Goal: Task Accomplishment & Management: Manage account settings

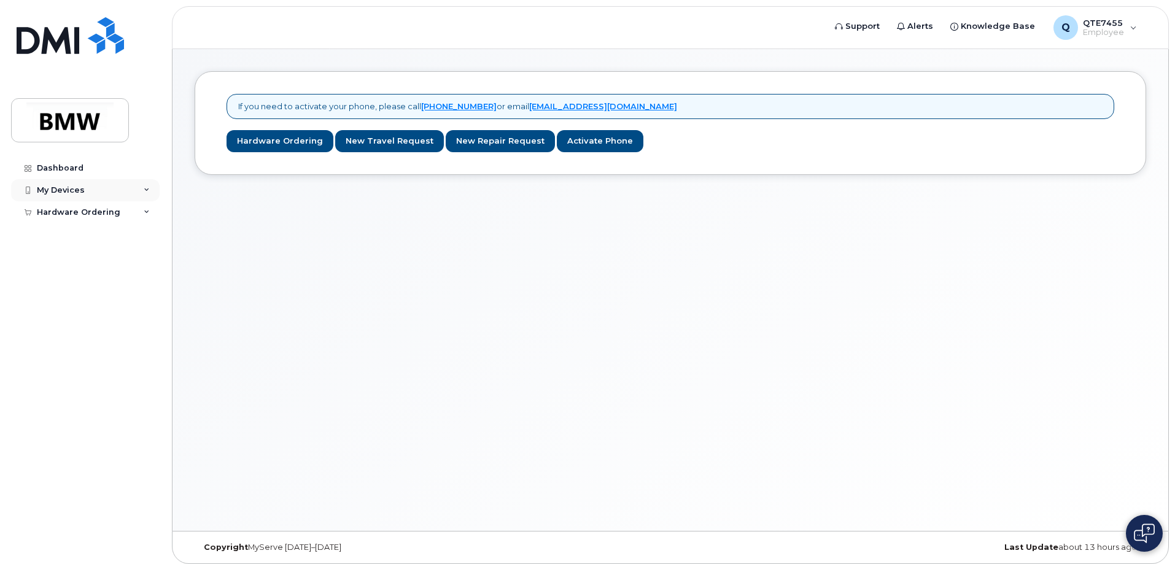
click at [51, 189] on div "My Devices" at bounding box center [61, 190] width 48 height 10
click at [109, 214] on link "Add Device" at bounding box center [96, 212] width 127 height 23
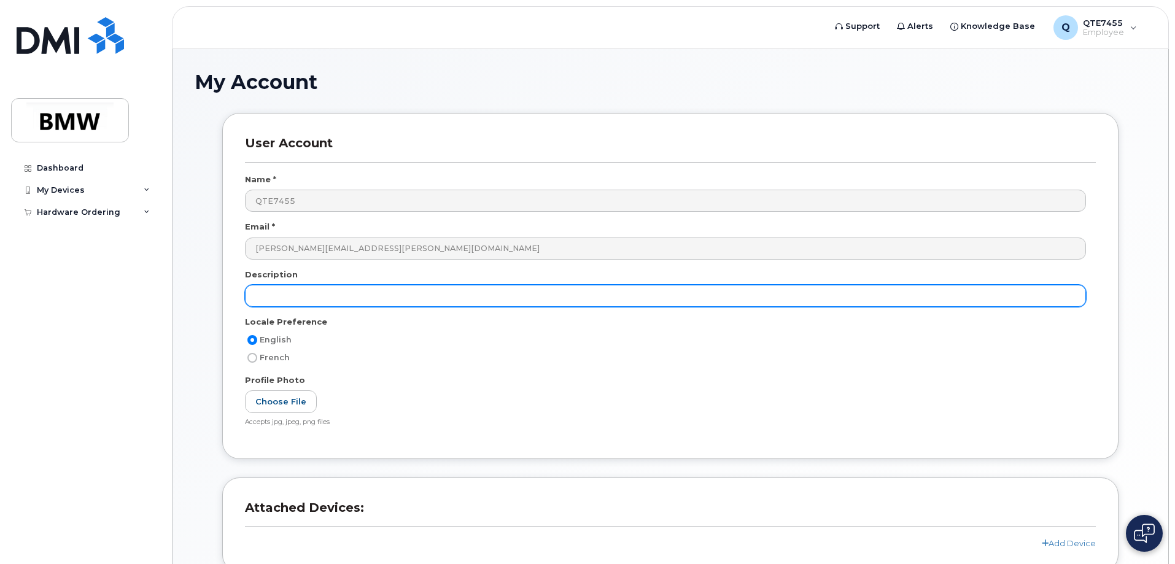
click at [347, 300] on input "text" at bounding box center [665, 296] width 841 height 22
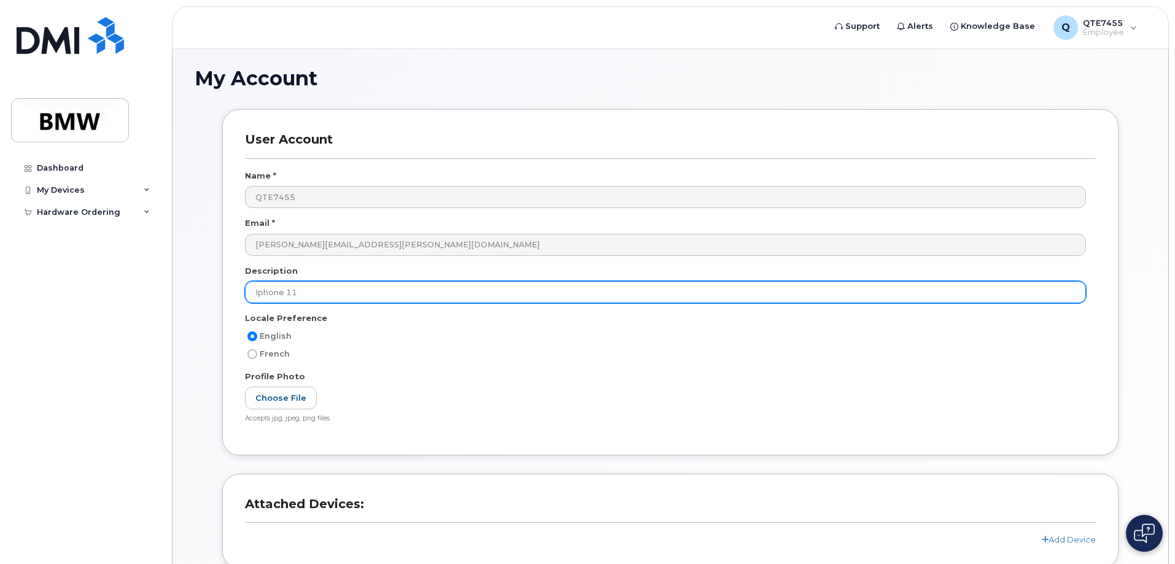
scroll to position [111, 0]
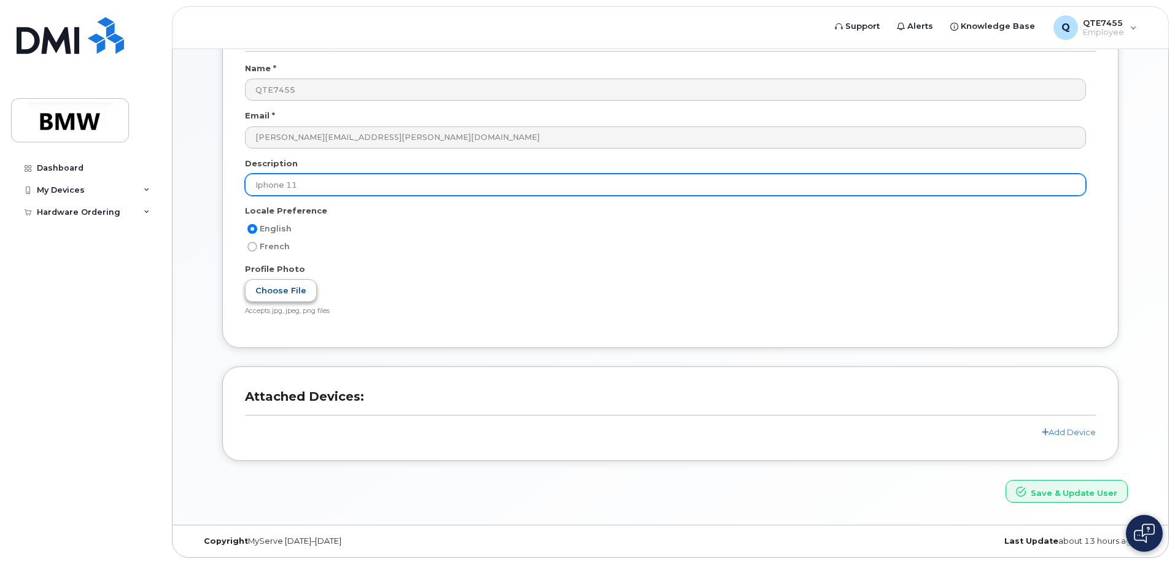
type input "Iphone 11"
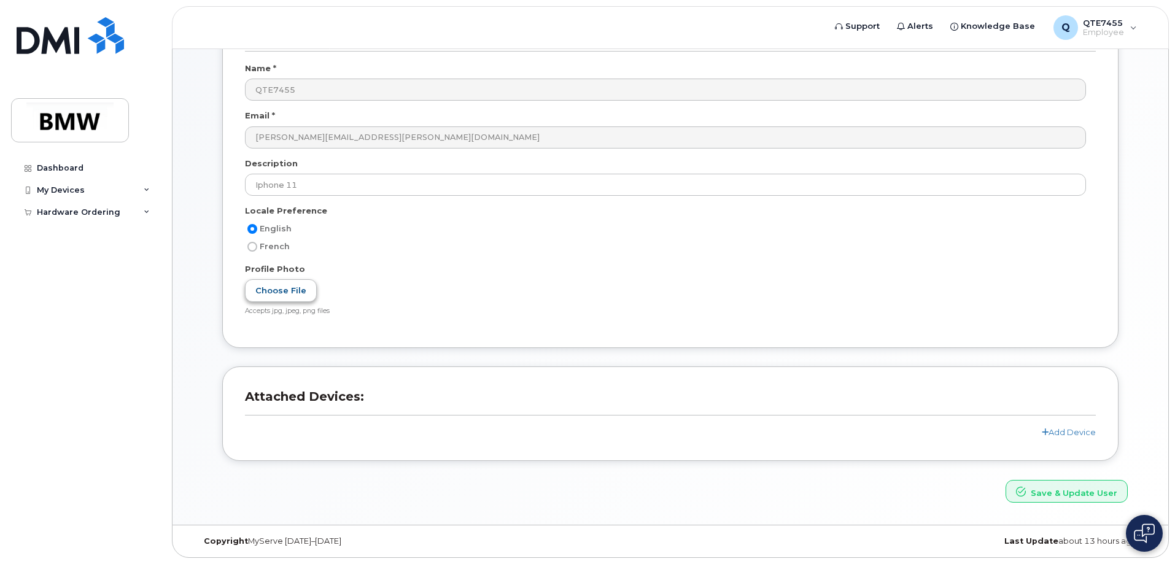
click at [285, 302] on label "Choose File" at bounding box center [281, 290] width 72 height 23
click at [0, 0] on input "Choose File" at bounding box center [0, 0] width 0 height 0
click at [1059, 425] on header "Attached Devices:" at bounding box center [670, 407] width 851 height 37
click at [1054, 434] on link "Add Device" at bounding box center [1068, 432] width 54 height 10
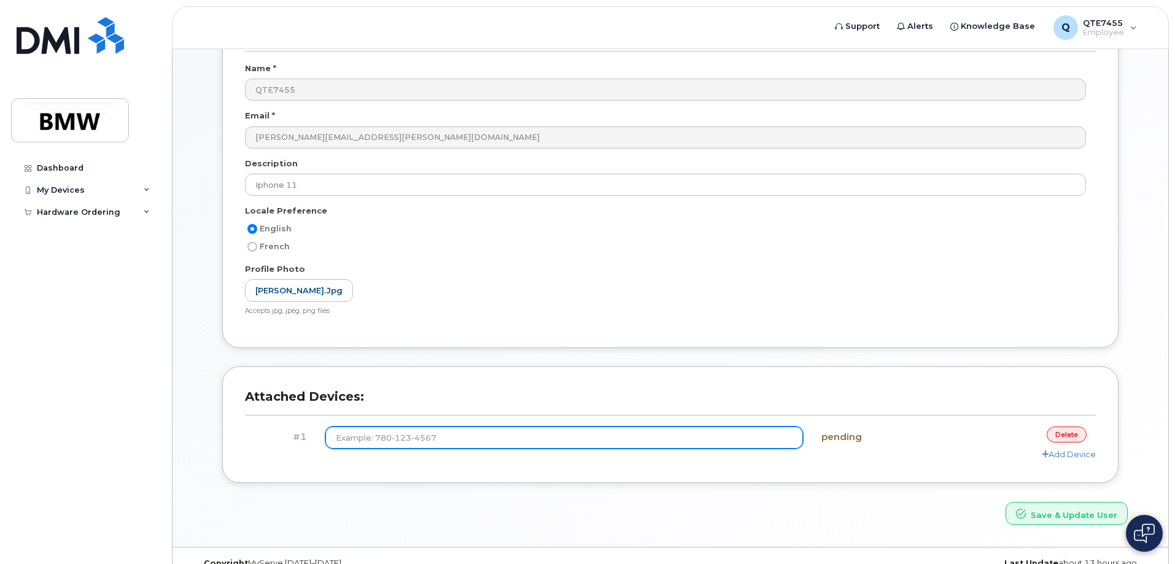
click at [522, 437] on input at bounding box center [564, 438] width 478 height 22
type input "(864) 905-4655"
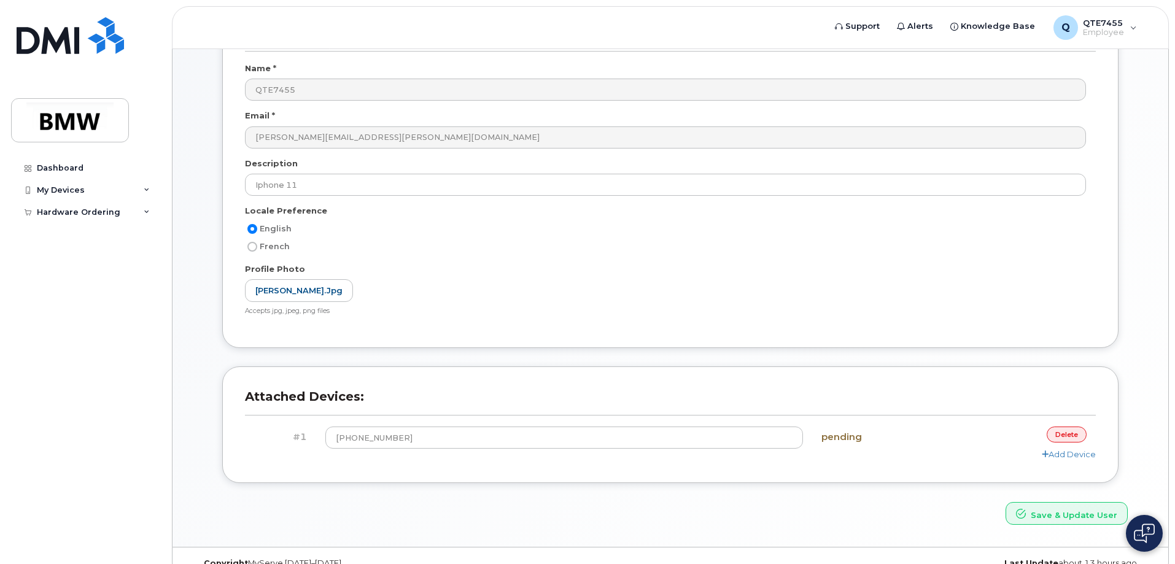
click at [859, 488] on div "Attached Devices: #1 (864) 905-4655 pending delete Add Device" at bounding box center [670, 433] width 914 height 135
click at [107, 215] on div "Hardware Ordering" at bounding box center [78, 212] width 83 height 10
click at [80, 231] on div "New Order" at bounding box center [65, 234] width 47 height 11
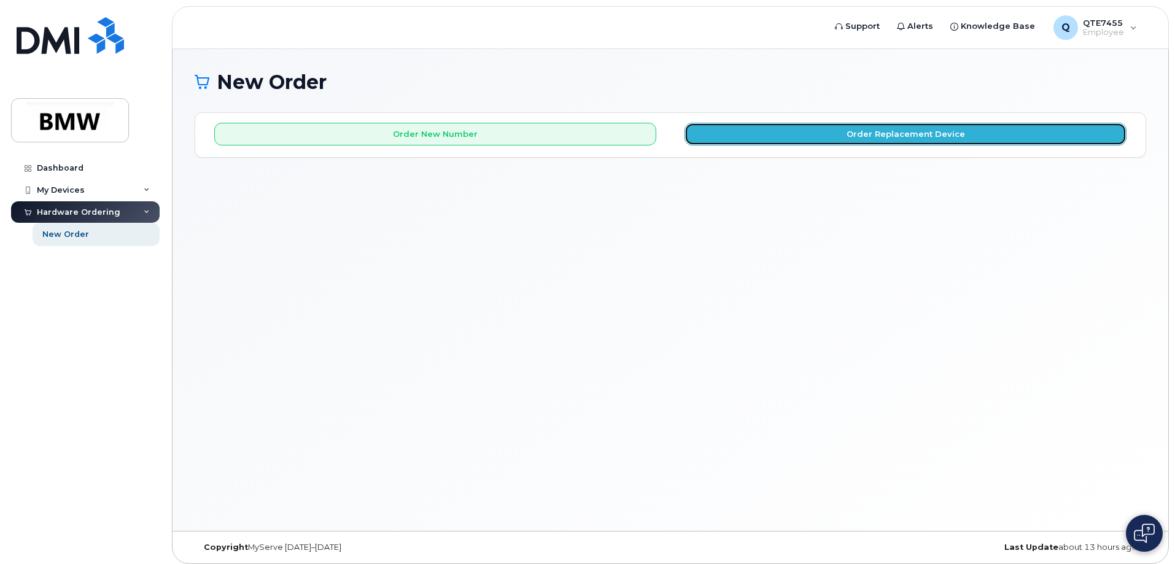
click at [919, 134] on button "Order Replacement Device" at bounding box center [905, 134] width 442 height 23
